Goal: Task Accomplishment & Management: Use online tool/utility

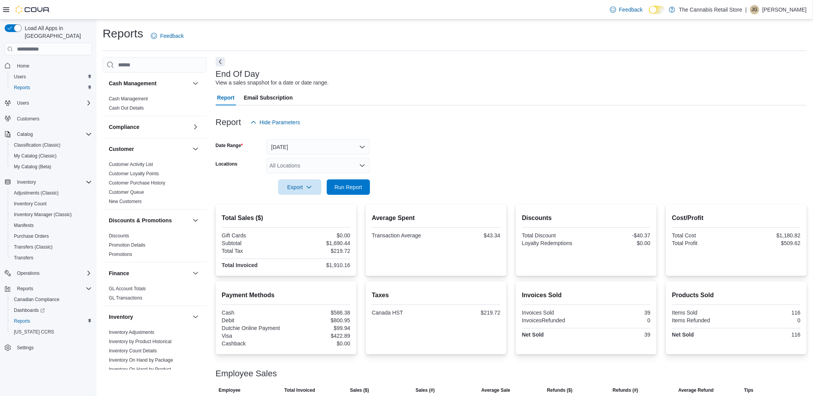
scroll to position [429, 0]
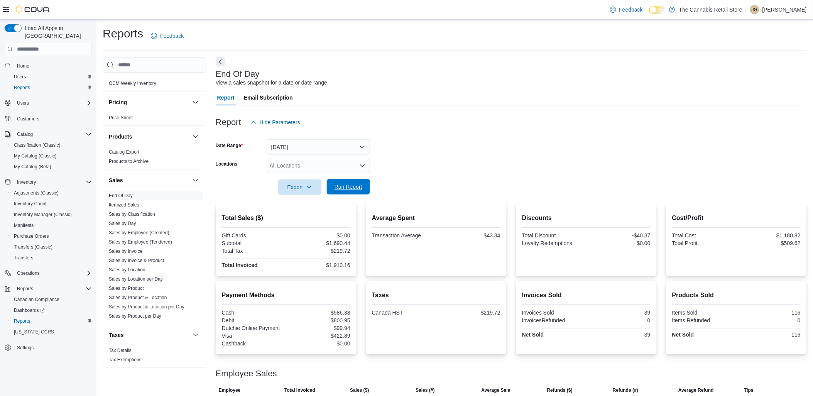
click at [343, 188] on span "Run Report" at bounding box center [349, 187] width 28 height 8
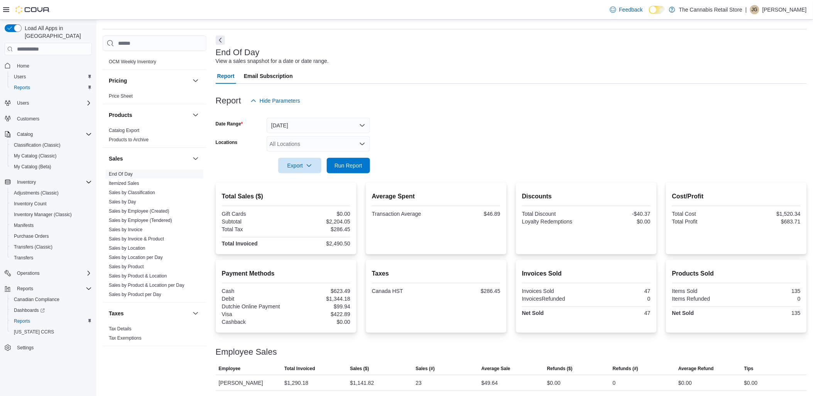
scroll to position [38, 0]
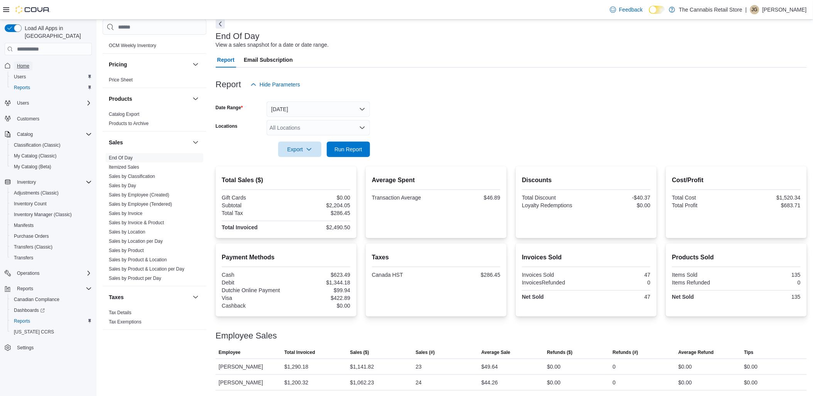
click at [18, 63] on span "Home" at bounding box center [23, 66] width 12 height 6
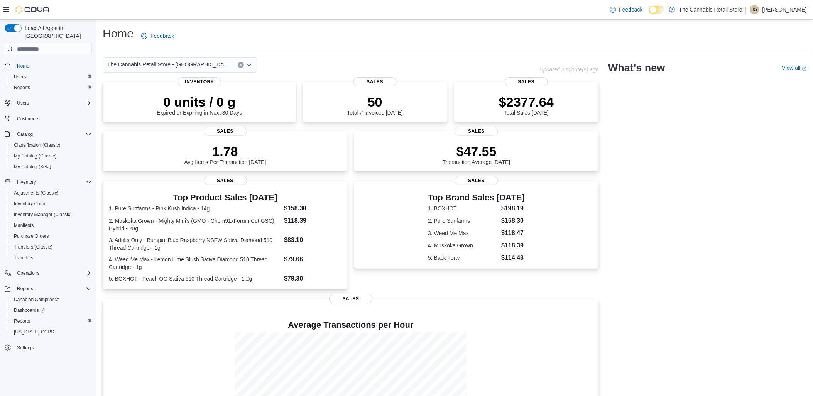
scroll to position [72, 0]
